Goal: Transaction & Acquisition: Purchase product/service

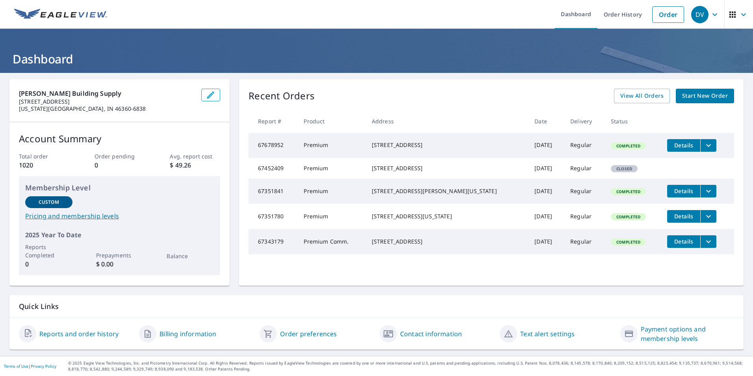
click at [702, 96] on span "Start New Order" at bounding box center [705, 96] width 46 height 10
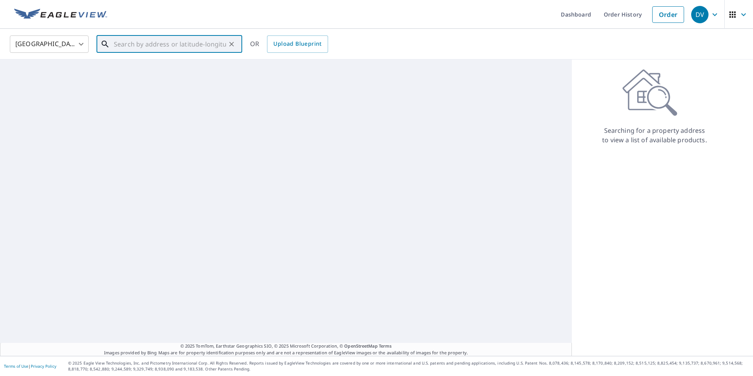
click at [213, 50] on input "text" at bounding box center [170, 44] width 112 height 22
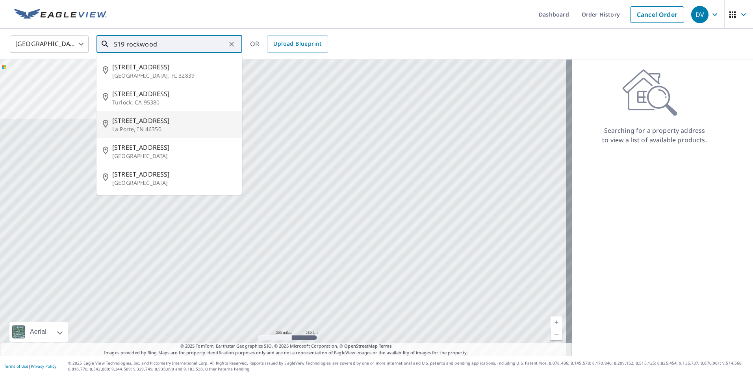
click at [166, 122] on span "[STREET_ADDRESS]" at bounding box center [174, 120] width 124 height 9
type input "[STREET_ADDRESS]"
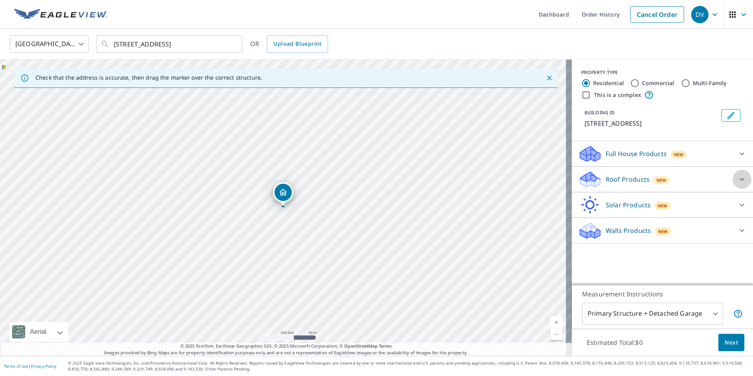
click at [737, 178] on icon at bounding box center [741, 178] width 9 height 9
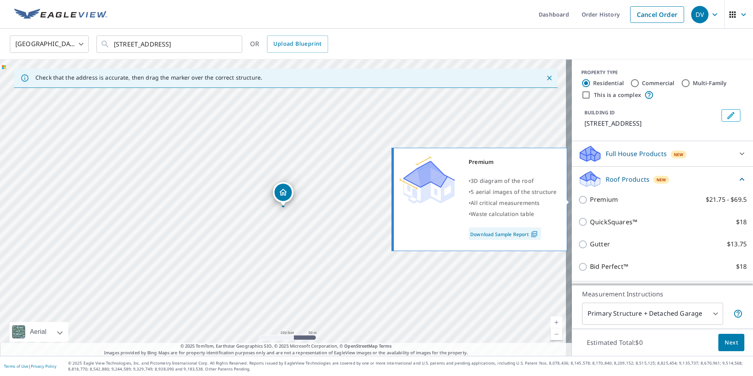
click at [578, 198] on input "Premium $21.75 - $69.5" at bounding box center [584, 199] width 12 height 9
checkbox input "true"
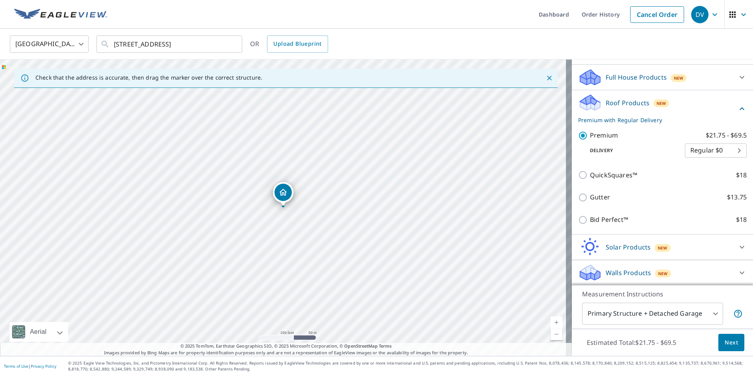
scroll to position [77, 0]
click at [728, 149] on body "DV DV Dashboard Order History Cancel Order DV [GEOGRAPHIC_DATA] [GEOGRAPHIC_DAT…" at bounding box center [376, 188] width 753 height 376
click at [692, 110] on div at bounding box center [376, 188] width 753 height 376
click at [728, 342] on span "Next" at bounding box center [731, 343] width 13 height 10
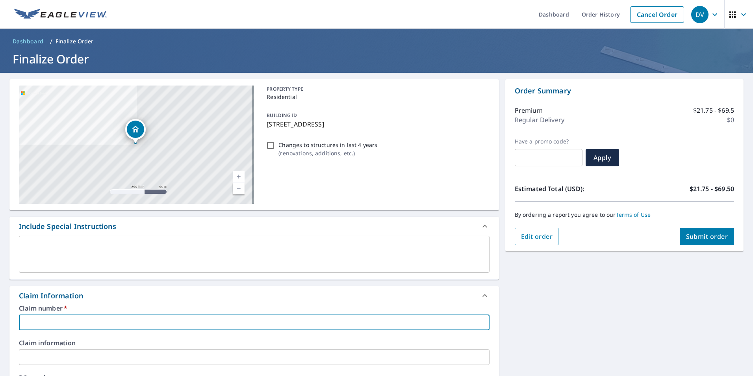
click at [166, 328] on input "text" at bounding box center [254, 322] width 471 height 16
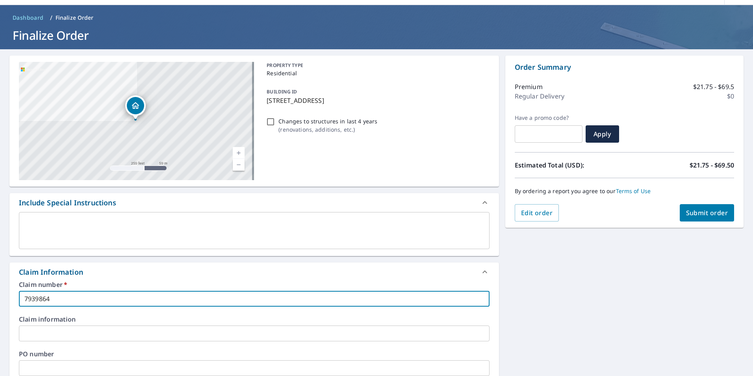
scroll to position [118, 0]
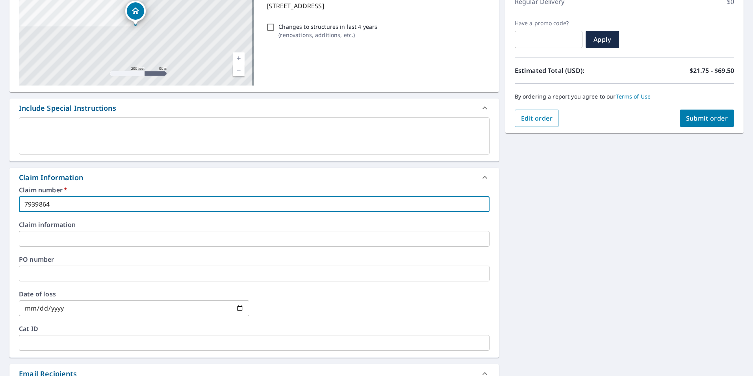
type input "7939864"
click at [67, 273] on input "text" at bounding box center [254, 273] width 471 height 16
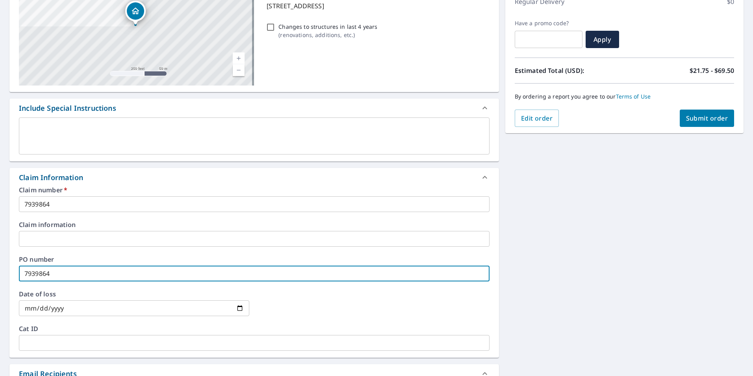
scroll to position [39, 0]
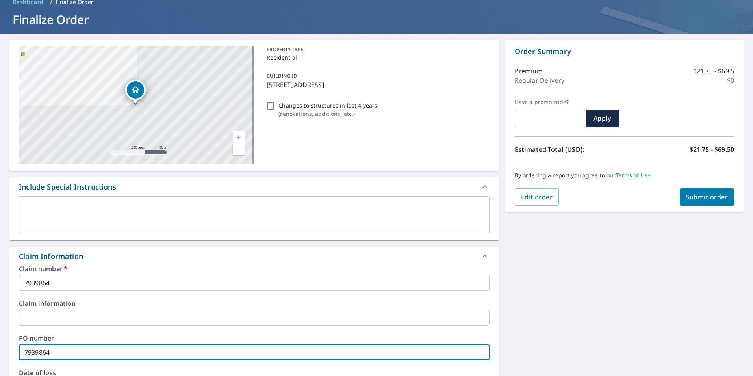
type input "7939864"
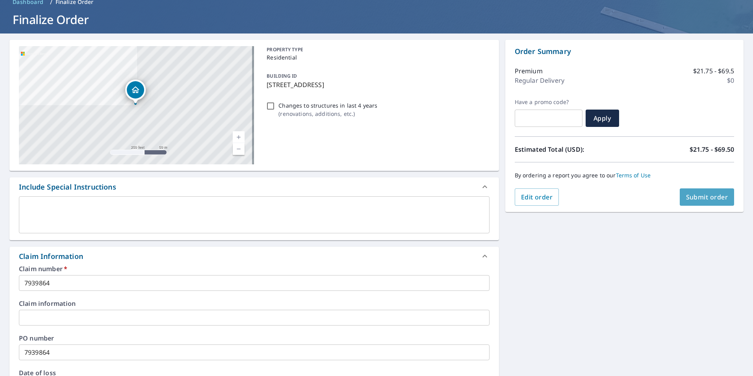
click at [697, 196] on span "Submit order" at bounding box center [707, 197] width 42 height 9
